Goal: Obtain resource: Download file/media

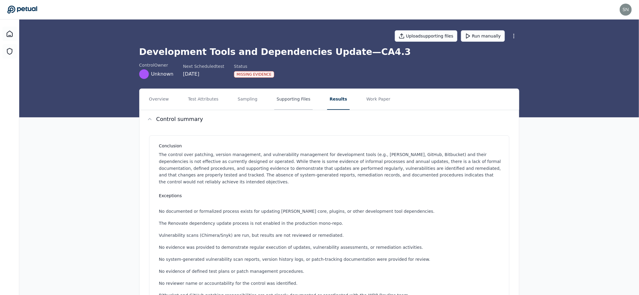
click at [293, 97] on button "Supporting Files" at bounding box center [293, 99] width 38 height 21
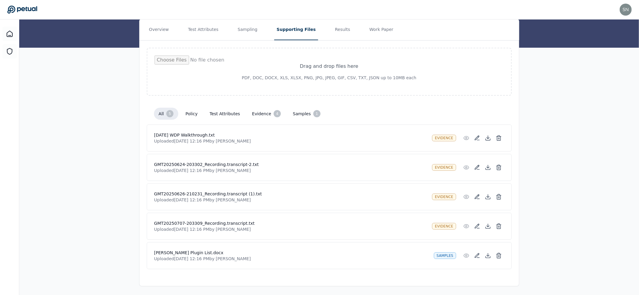
scroll to position [70, 0]
click at [188, 221] on h4 "GMT20250707-203309_Recording.transcript.txt" at bounding box center [290, 223] width 273 height 6
click at [207, 222] on h4 "GMT20250707-203309_Recording.transcript.txt" at bounding box center [290, 223] width 273 height 6
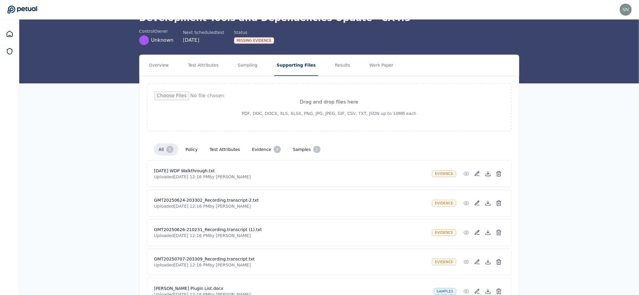
scroll to position [0, 0]
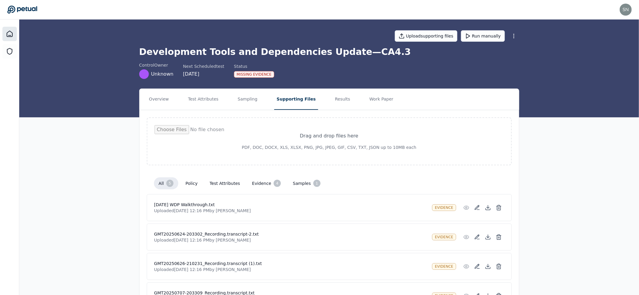
click at [10, 36] on icon at bounding box center [9, 33] width 7 height 7
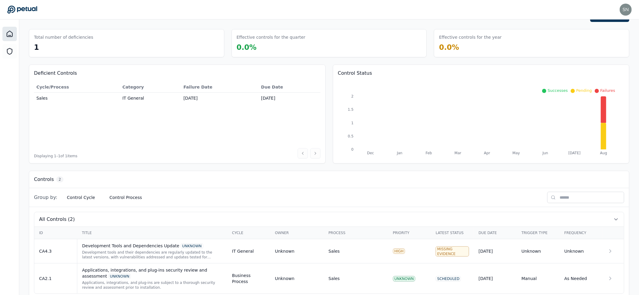
scroll to position [32, 0]
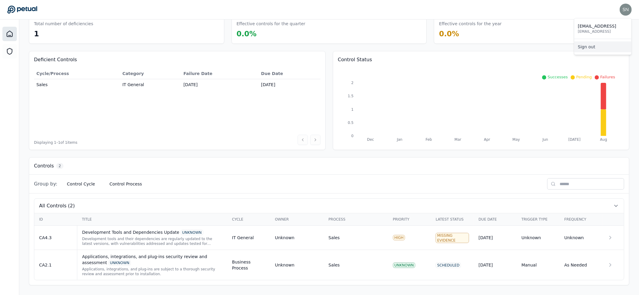
click at [502, 47] on link "Sign out" at bounding box center [602, 46] width 57 height 11
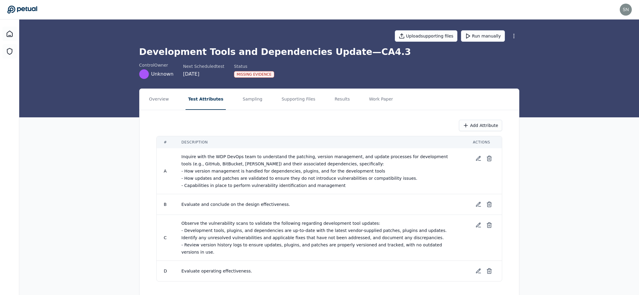
scroll to position [8, 0]
